Goal: Information Seeking & Learning: Learn about a topic

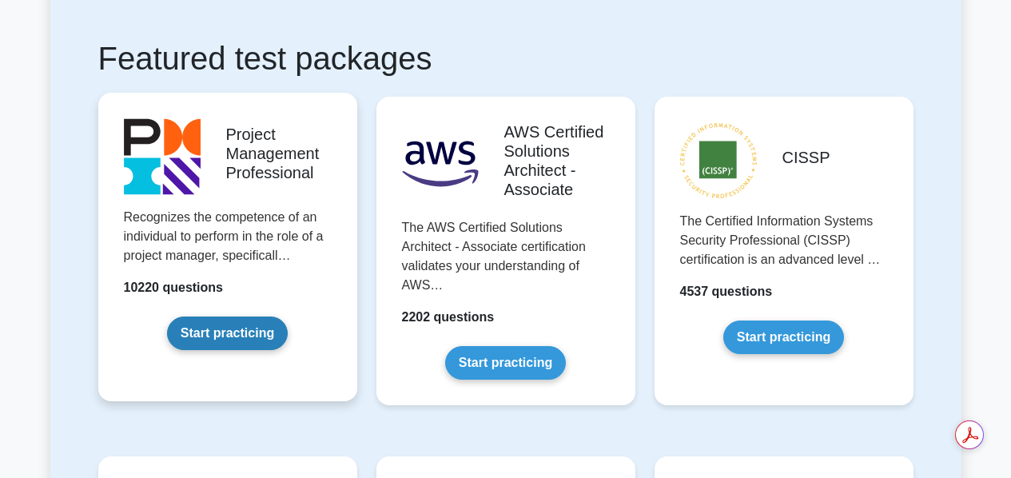
click at [214, 337] on link "Start practicing" at bounding box center [227, 333] width 121 height 34
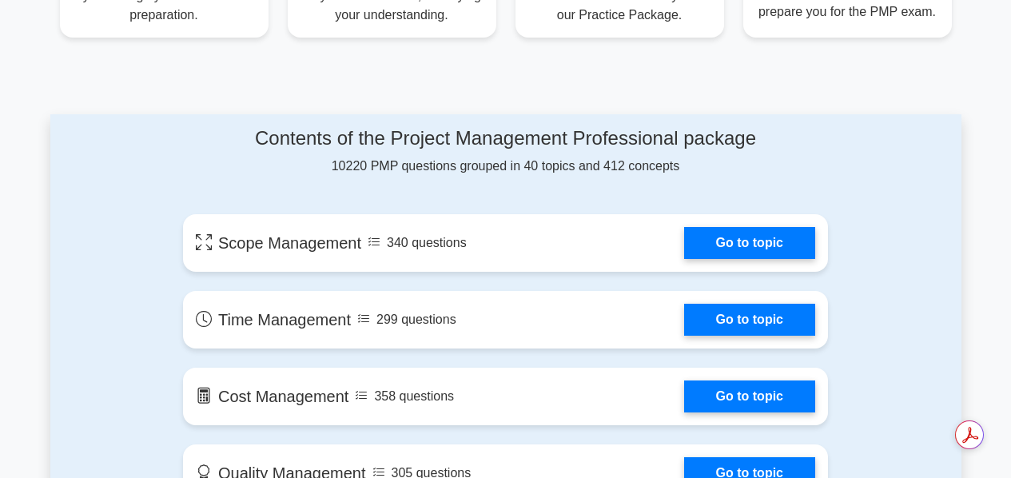
scroll to position [753, 0]
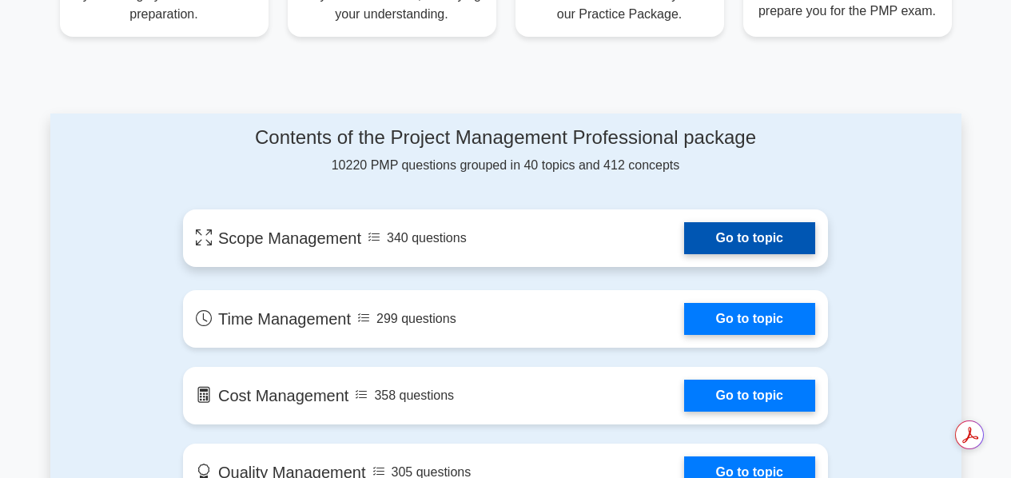
click at [738, 241] on link "Go to topic" at bounding box center [749, 238] width 131 height 32
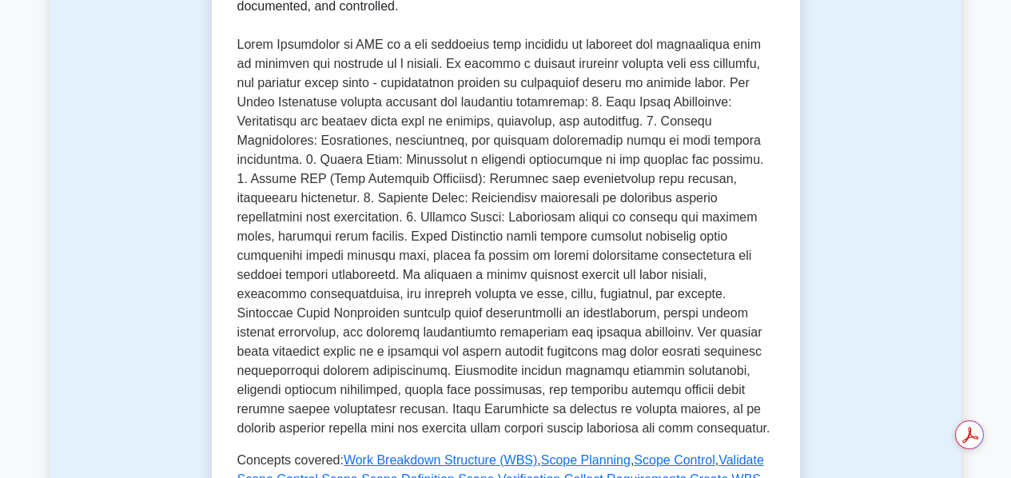
scroll to position [42, 0]
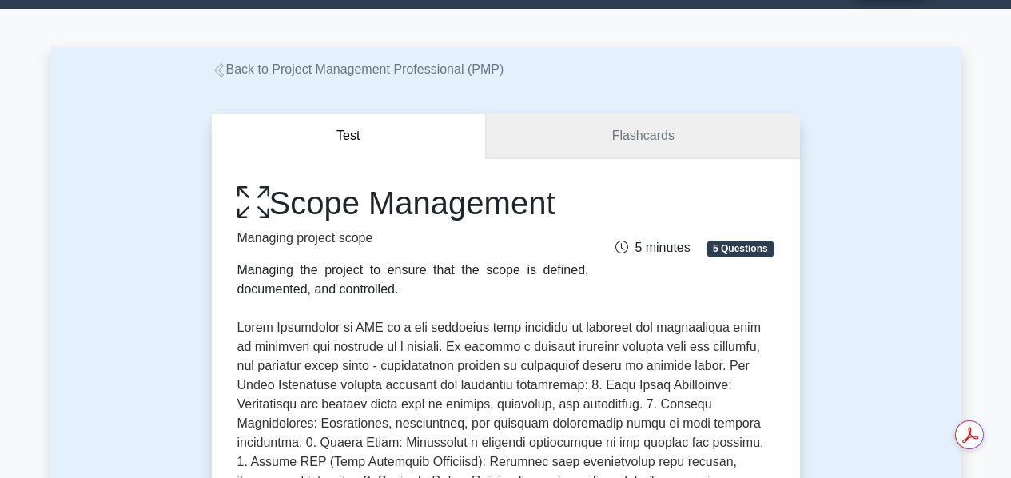
click at [642, 133] on link "Flashcards" at bounding box center [642, 136] width 313 height 46
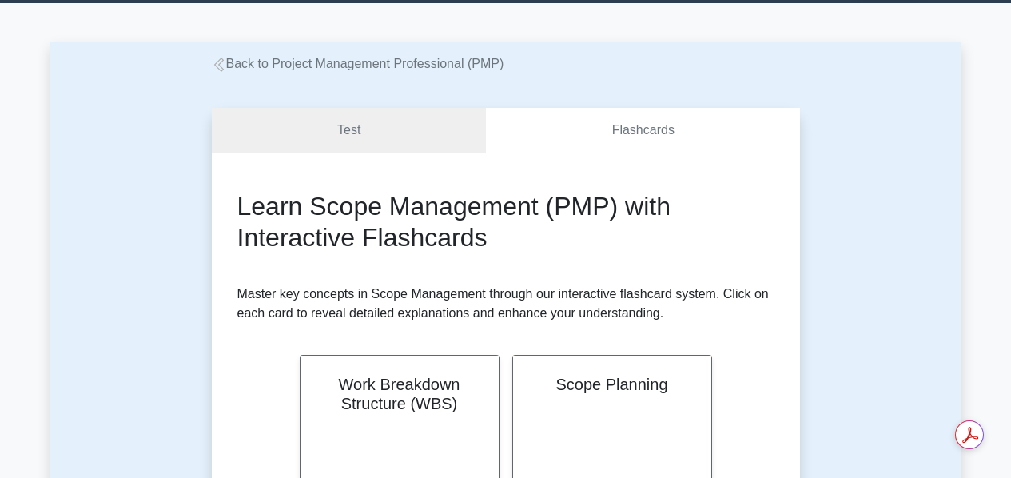
scroll to position [43, 0]
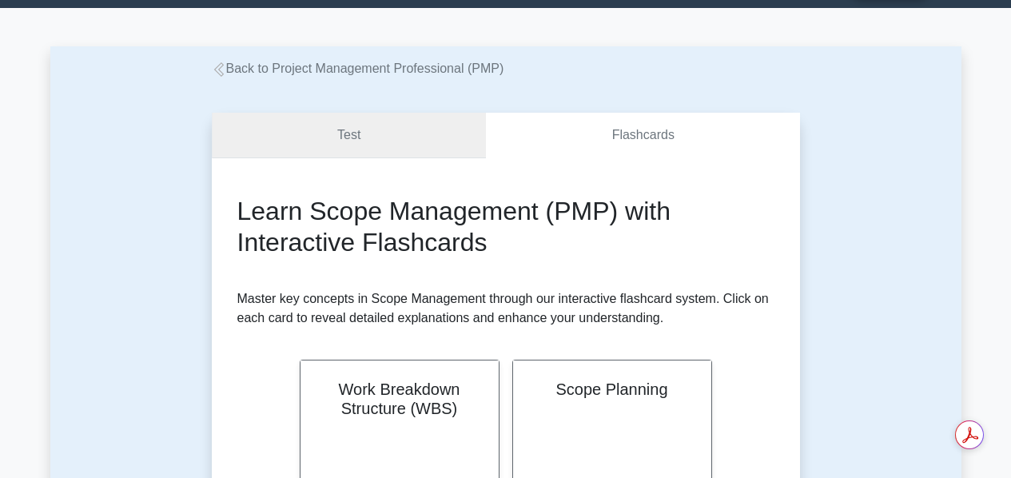
click at [352, 133] on link "Test" at bounding box center [349, 136] width 275 height 46
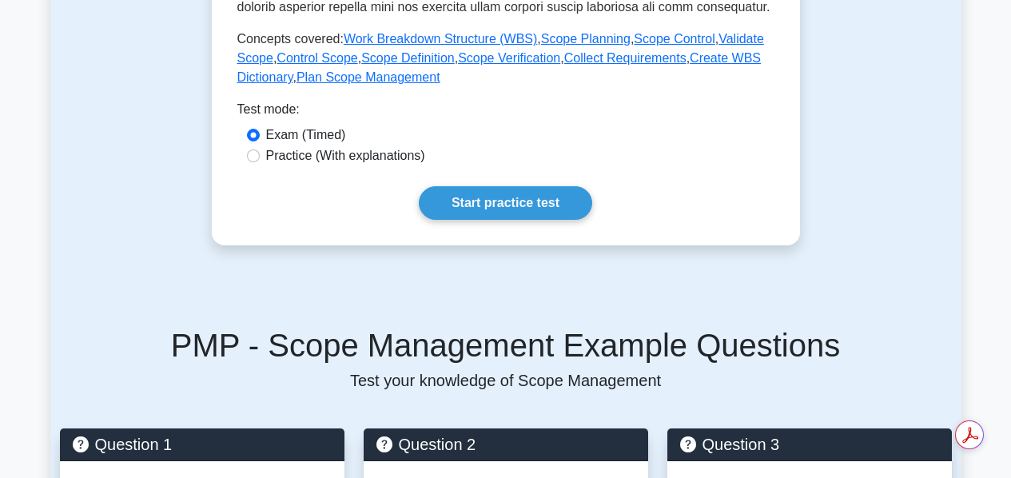
scroll to position [747, 0]
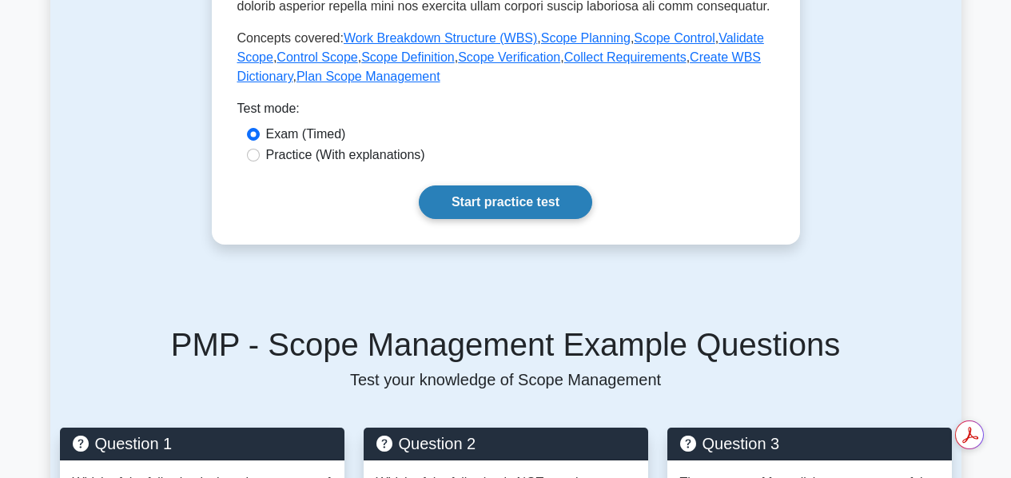
click at [528, 212] on link "Start practice test" at bounding box center [505, 202] width 173 height 34
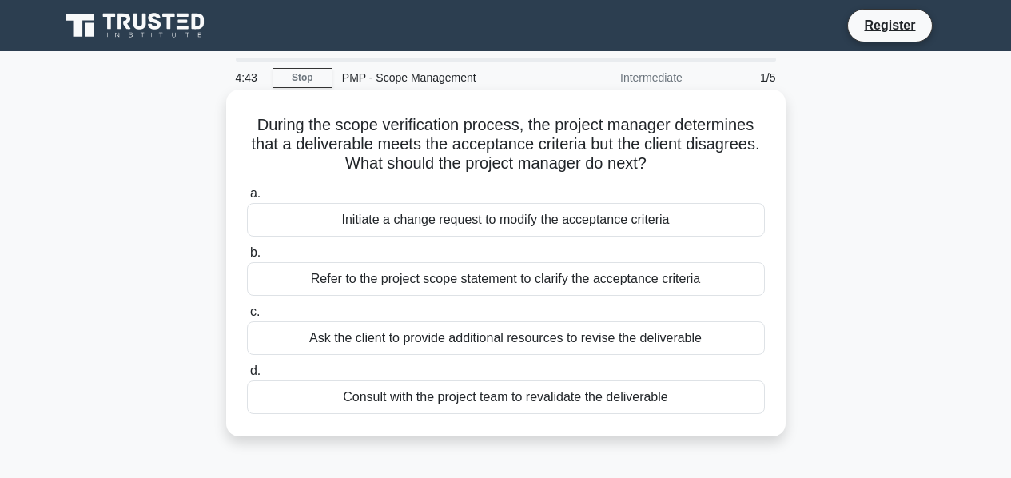
click at [529, 282] on div "Refer to the project scope statement to clarify the acceptance criteria" at bounding box center [506, 279] width 518 height 34
click at [247, 258] on input "b. Refer to the project scope statement to clarify the acceptance criteria" at bounding box center [247, 253] width 0 height 10
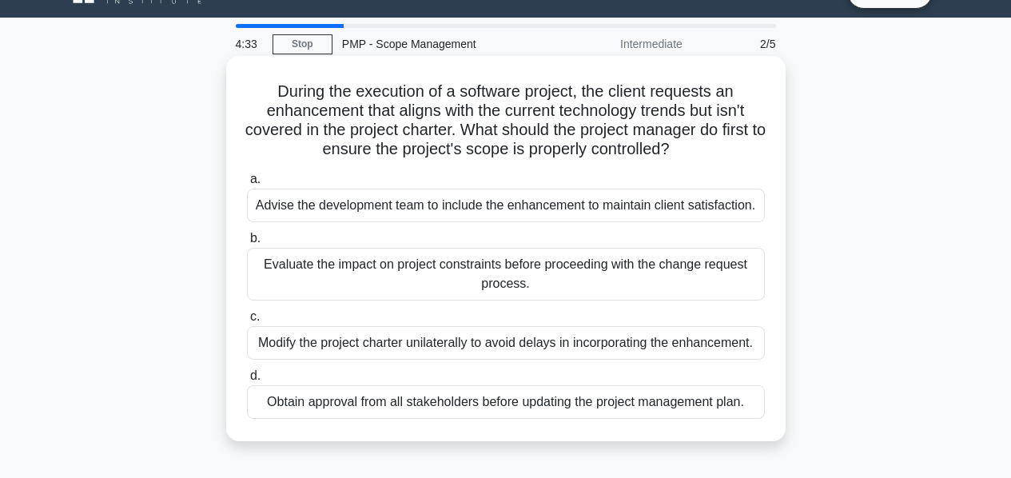
scroll to position [34, 0]
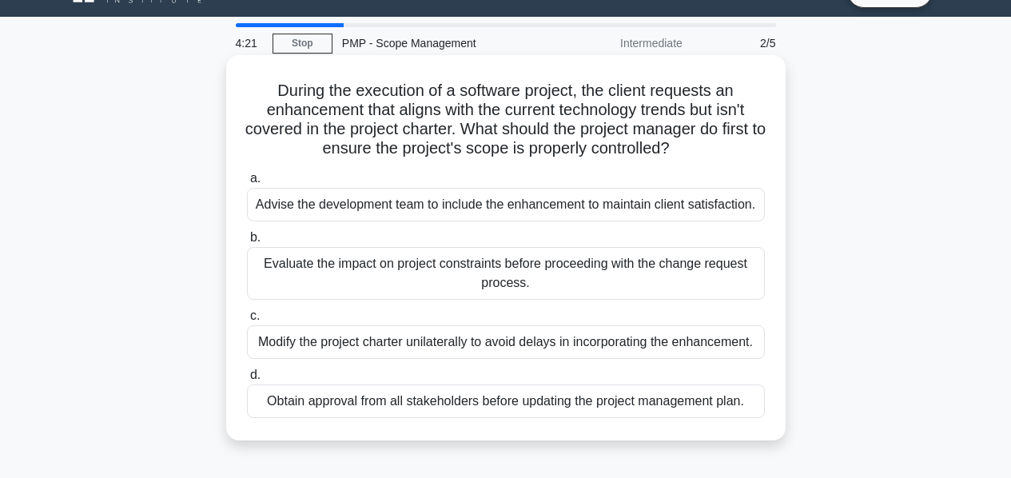
click at [589, 276] on div "Evaluate the impact on project constraints before proceeding with the change re…" at bounding box center [506, 273] width 518 height 53
click at [247, 243] on input "b. Evaluate the impact on project constraints before proceeding with the change…" at bounding box center [247, 238] width 0 height 10
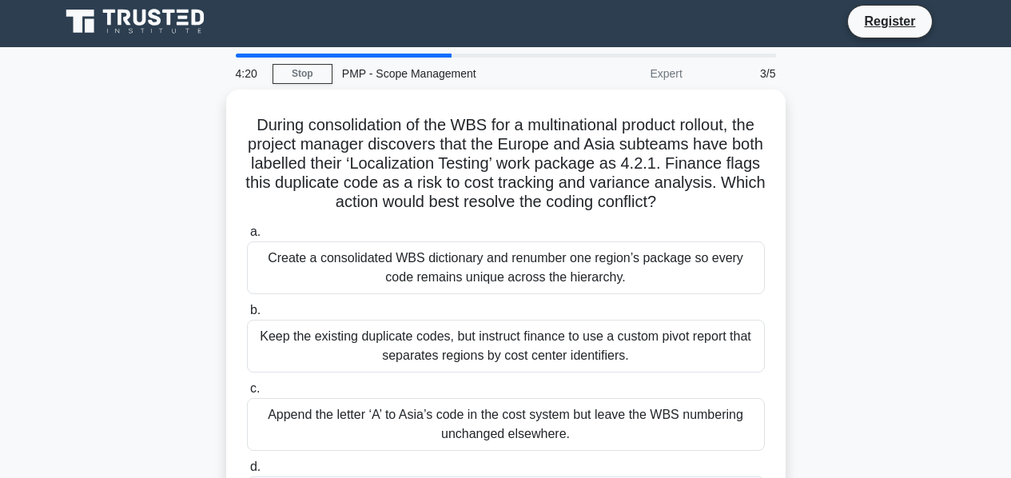
scroll to position [0, 0]
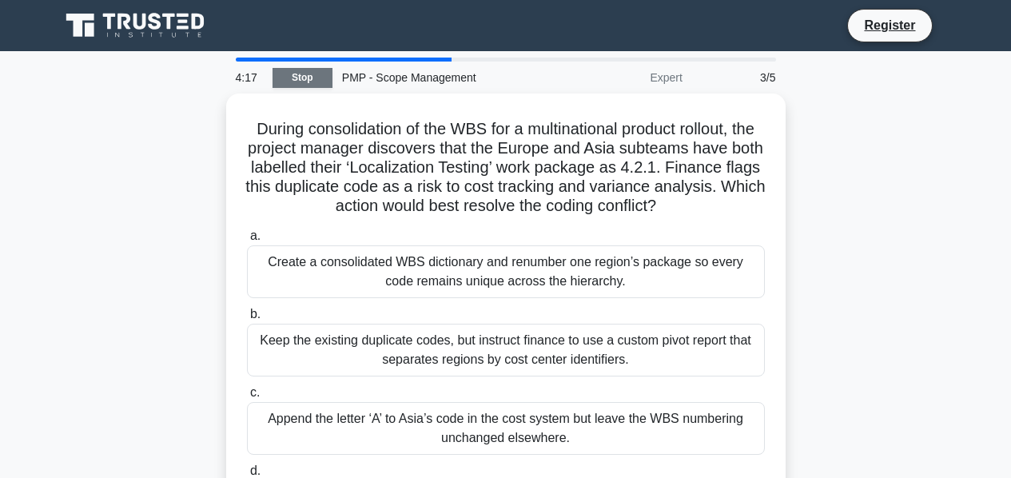
click at [315, 71] on link "Stop" at bounding box center [303, 78] width 60 height 20
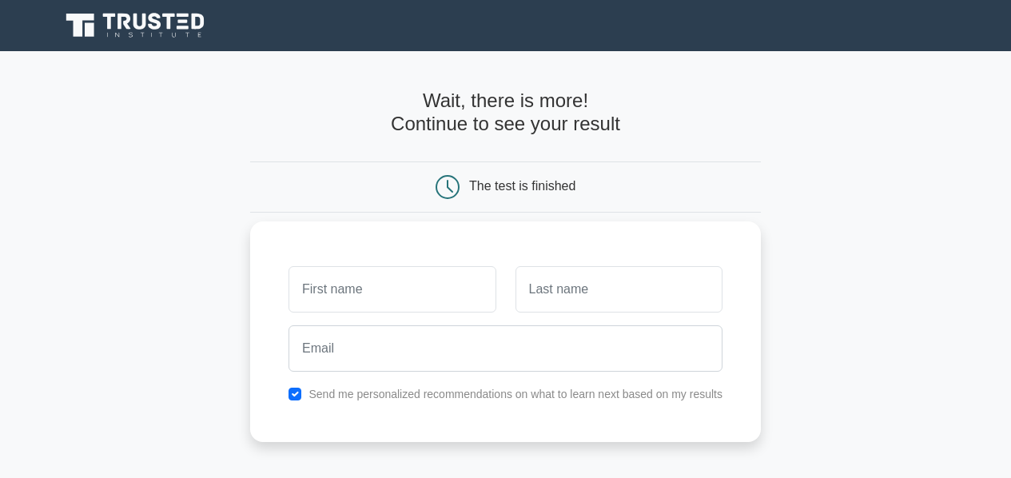
click at [391, 284] on input "text" at bounding box center [391, 289] width 207 height 46
type input "Oluwaseyi"
click at [563, 301] on input "text" at bounding box center [618, 289] width 207 height 46
type input "Oyetunji"
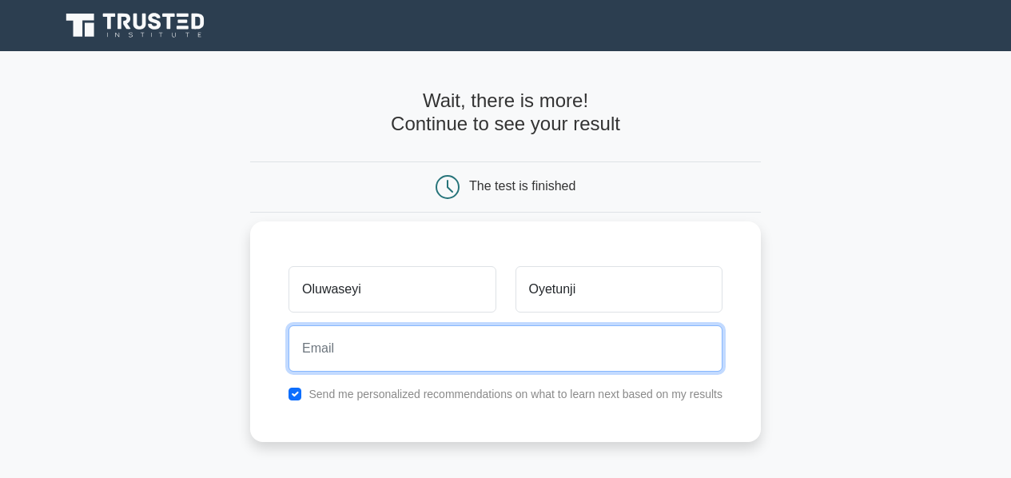
click at [585, 356] on input "email" at bounding box center [505, 348] width 434 height 46
type input "oyetunjioluwaseyi@gmail.com"
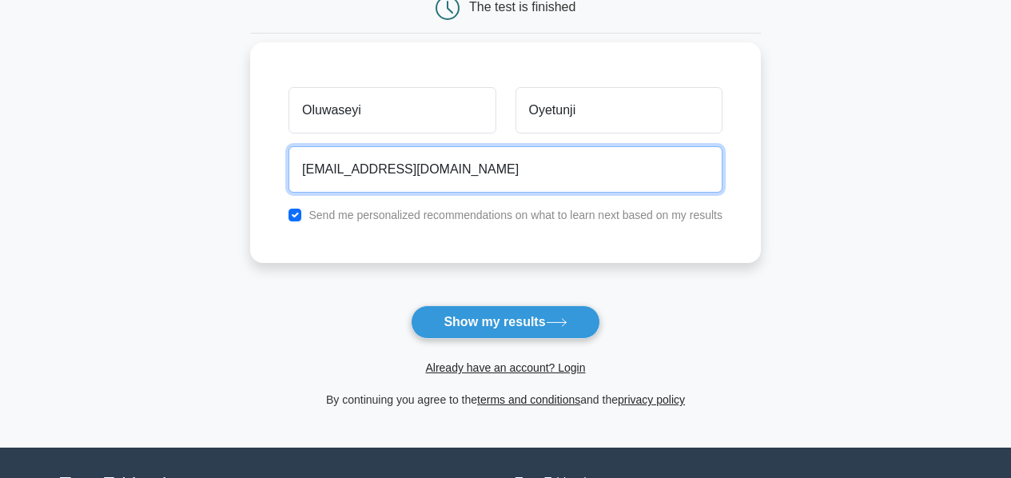
scroll to position [216, 0]
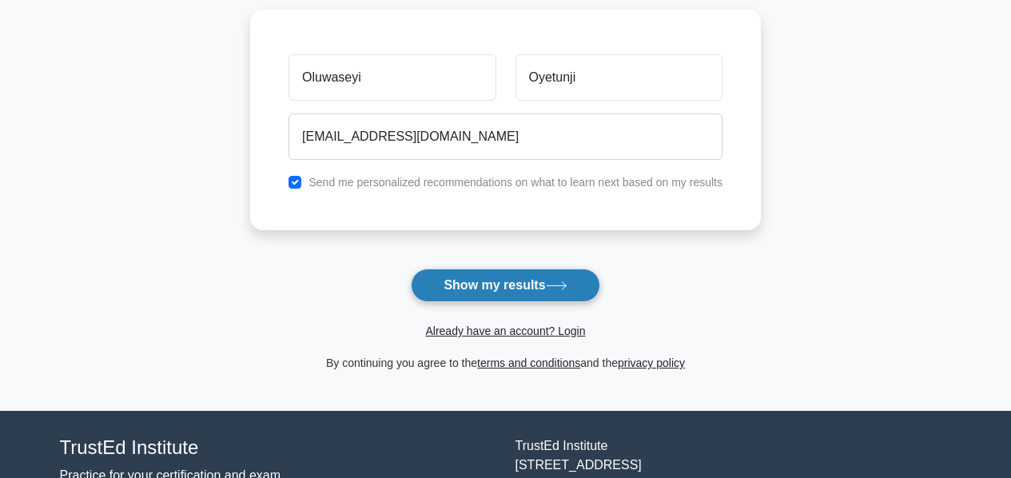
click at [499, 284] on button "Show my results" at bounding box center [505, 286] width 189 height 34
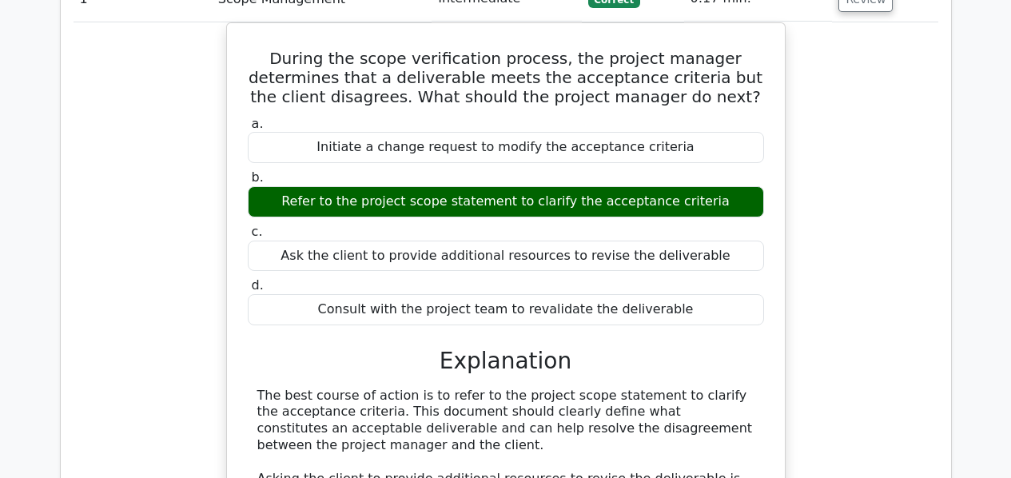
scroll to position [1323, 0]
